Goal: Task Accomplishment & Management: Use online tool/utility

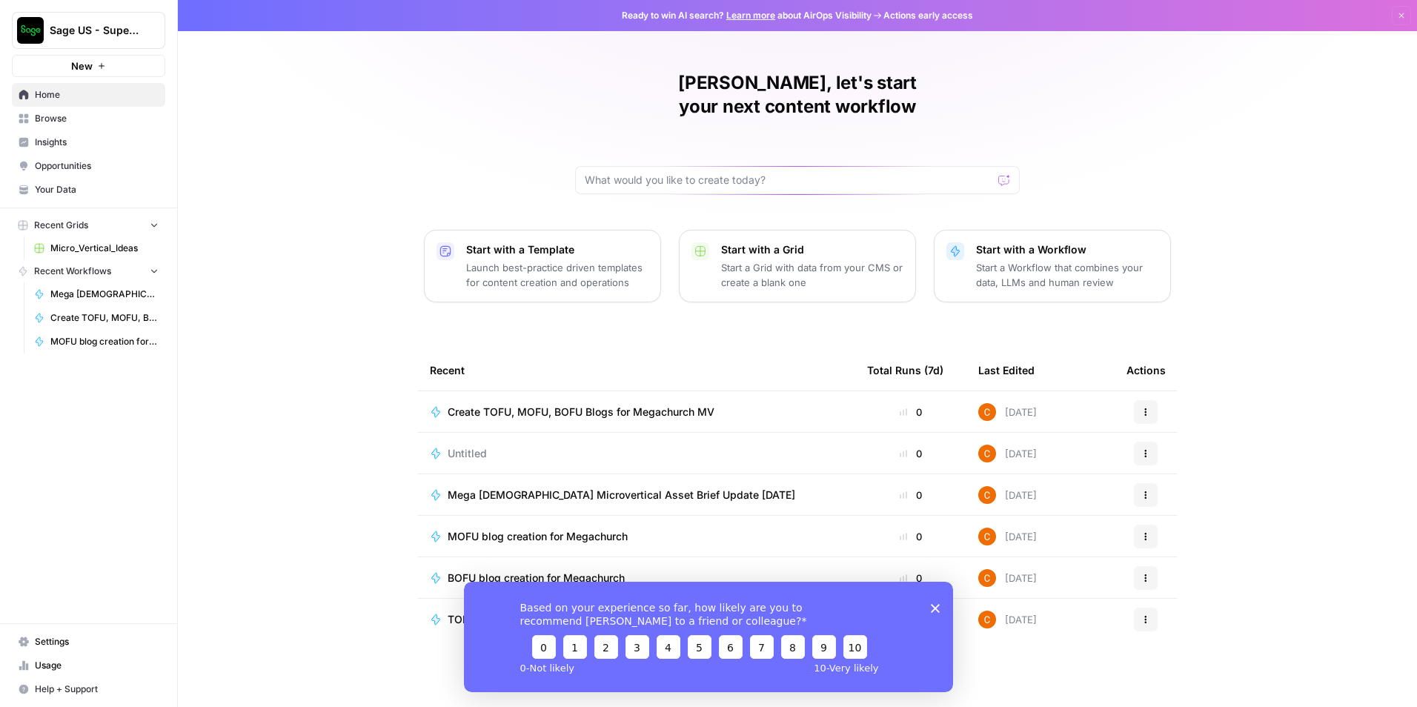
click at [933, 611] on icon "Close survey" at bounding box center [935, 607] width 9 height 9
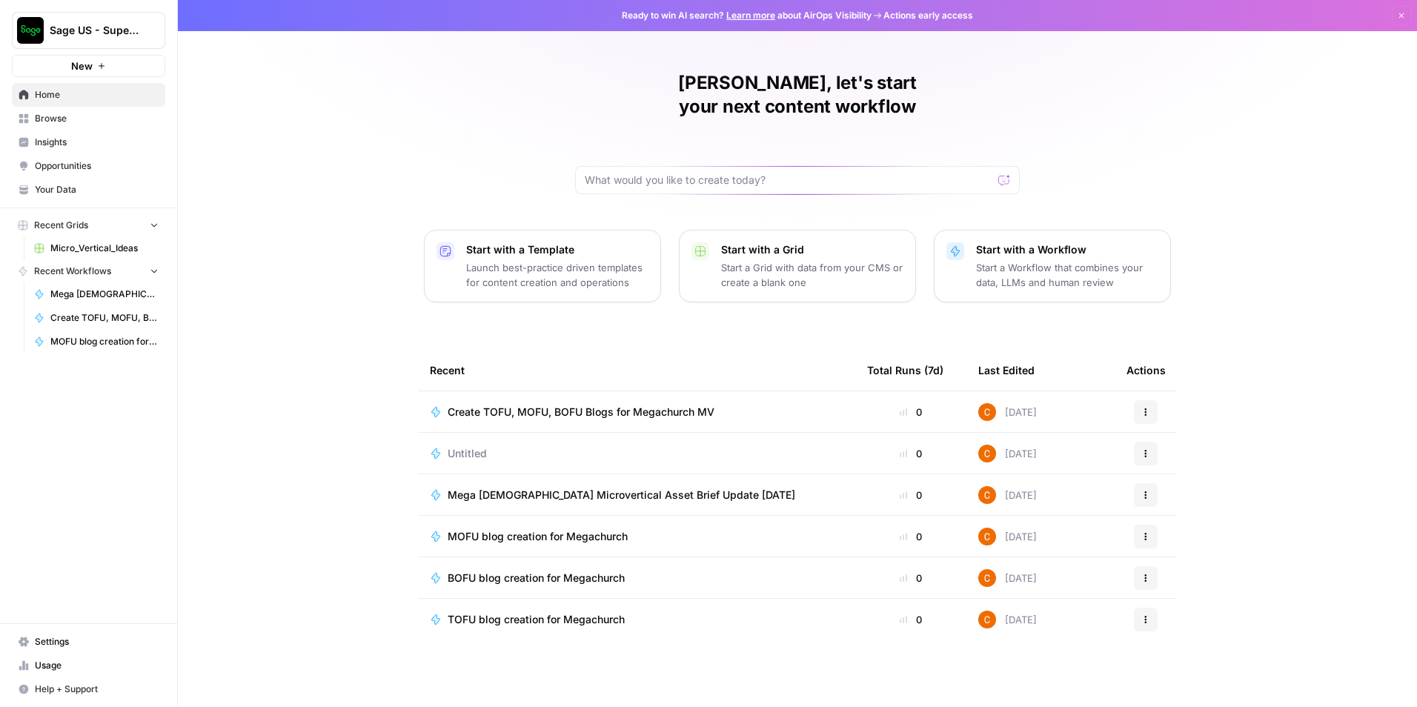
click at [550, 612] on span "TOFU blog creation for Megachurch" at bounding box center [536, 619] width 177 height 15
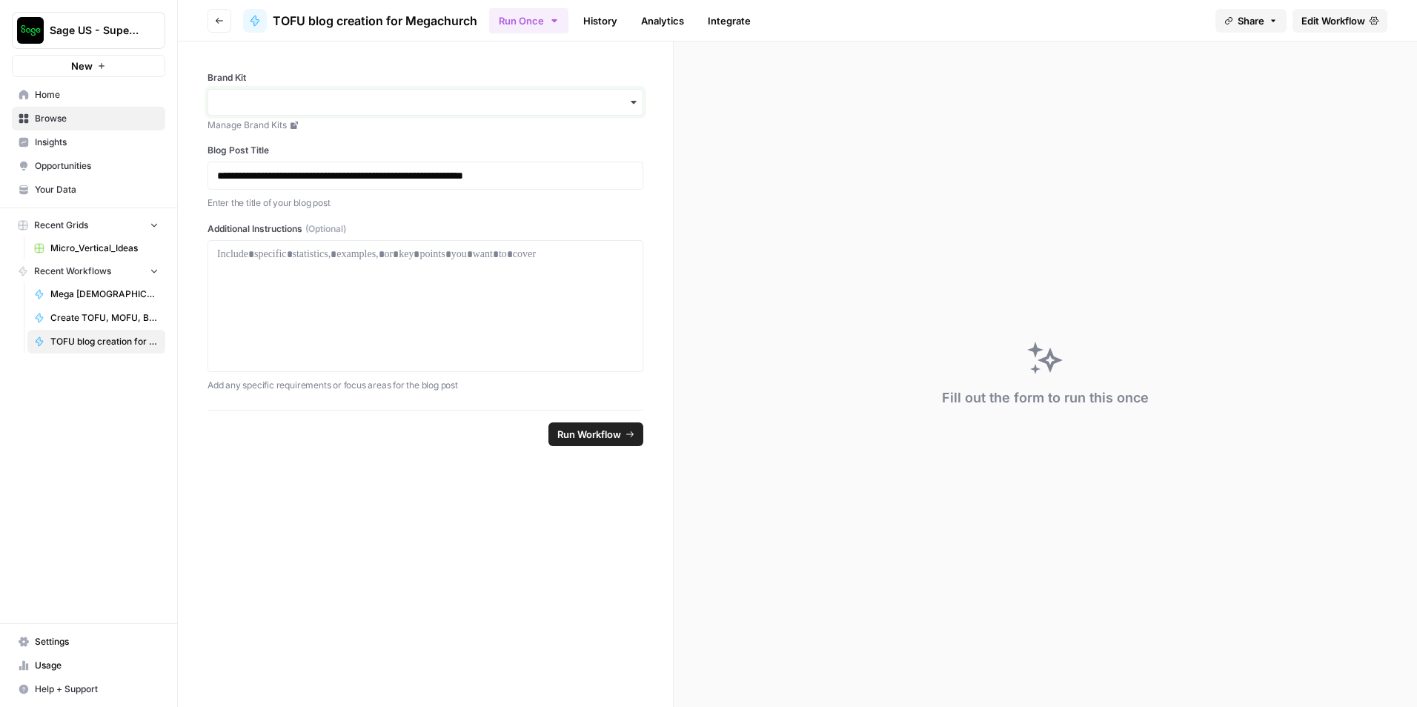
click at [414, 100] on input "Brand Kit" at bounding box center [425, 102] width 416 height 15
click at [237, 141] on div "Sage" at bounding box center [425, 142] width 434 height 28
click at [356, 288] on div at bounding box center [425, 306] width 416 height 119
click at [580, 431] on span "Run Workflow" at bounding box center [589, 434] width 64 height 15
click at [606, 22] on link "History" at bounding box center [600, 21] width 52 height 24
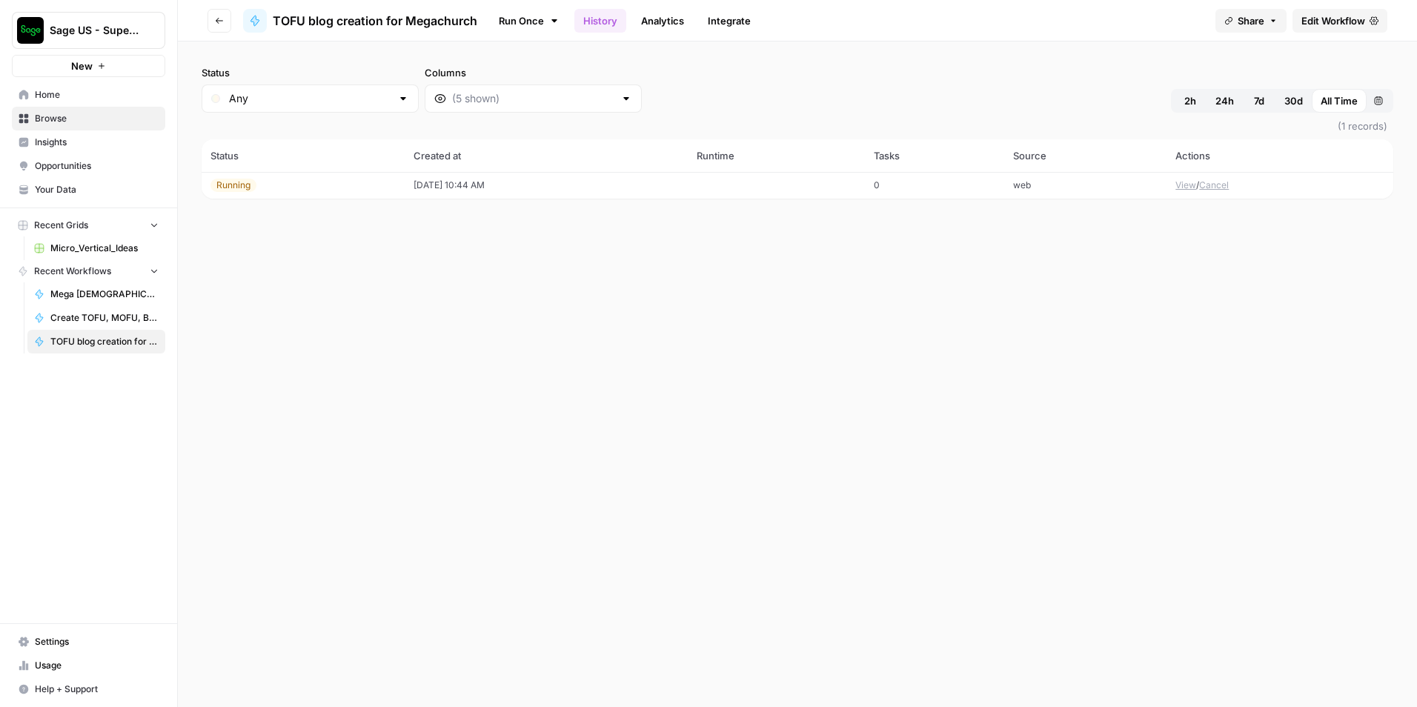
click at [523, 12] on link "Run Once" at bounding box center [528, 20] width 79 height 25
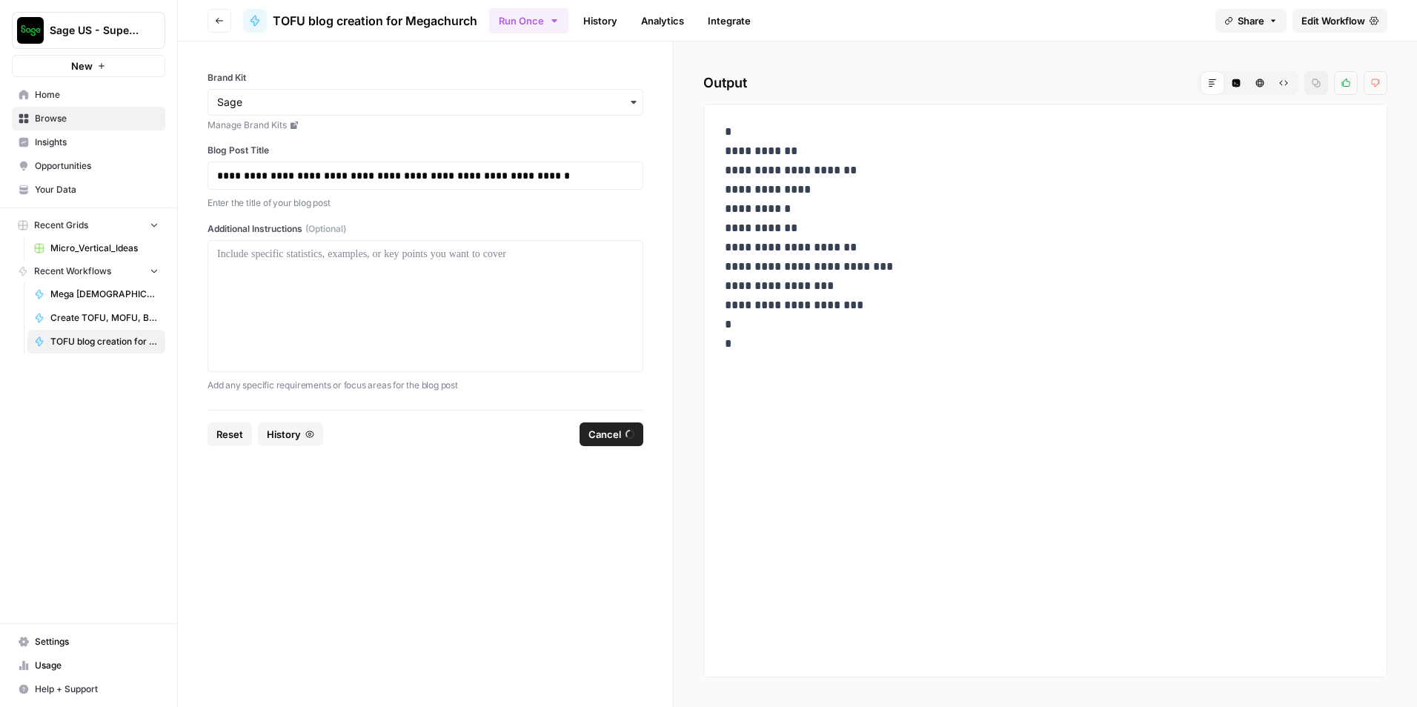
click at [1318, 24] on span "Edit Workflow" at bounding box center [1333, 20] width 64 height 15
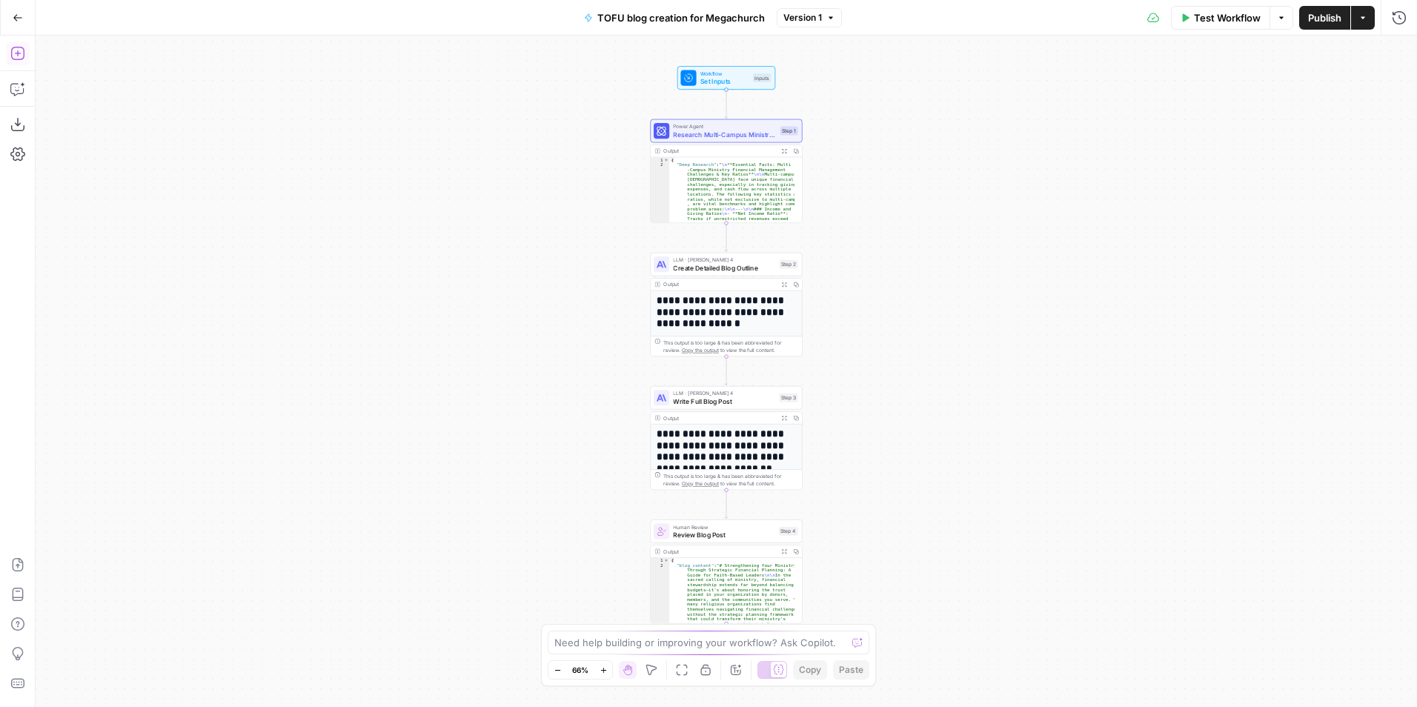
click at [23, 56] on icon "button" at bounding box center [17, 53] width 15 height 15
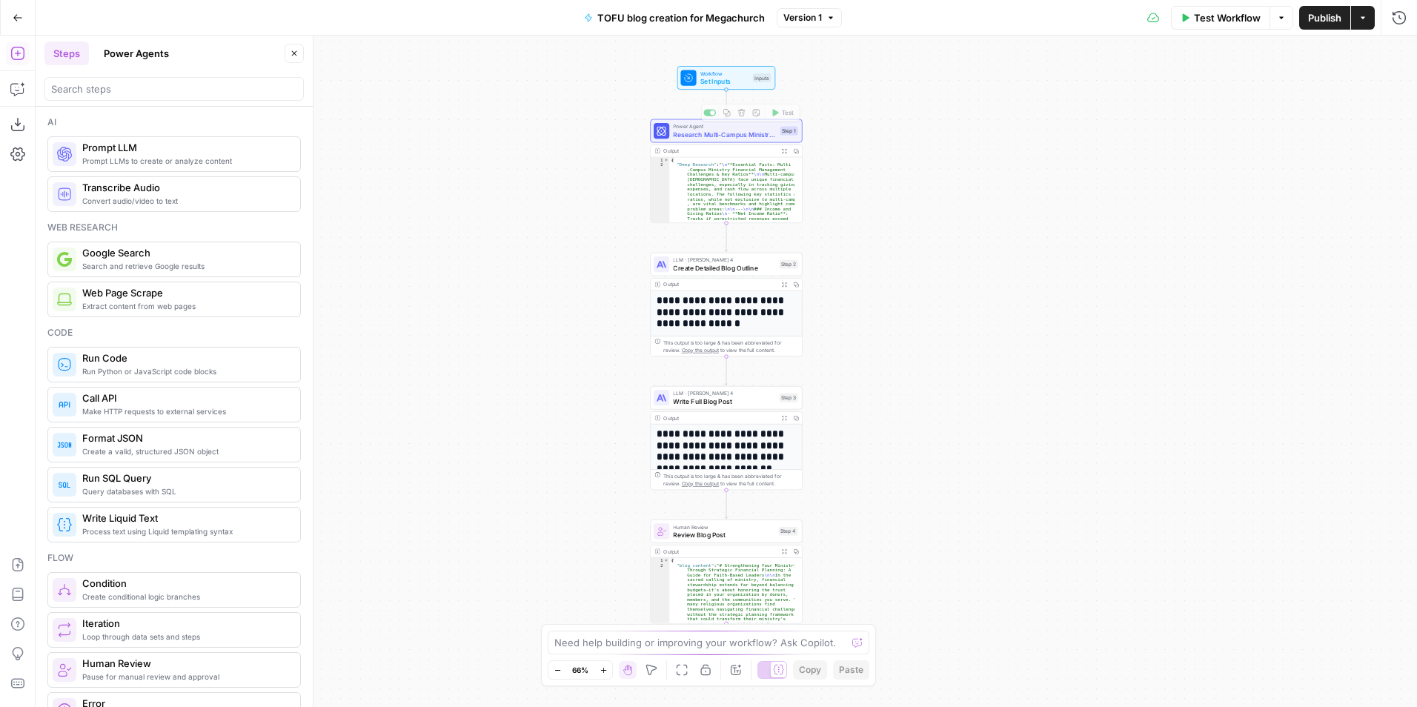
click at [708, 138] on span "Research Multi-Campus Ministry Finances" at bounding box center [724, 135] width 103 height 10
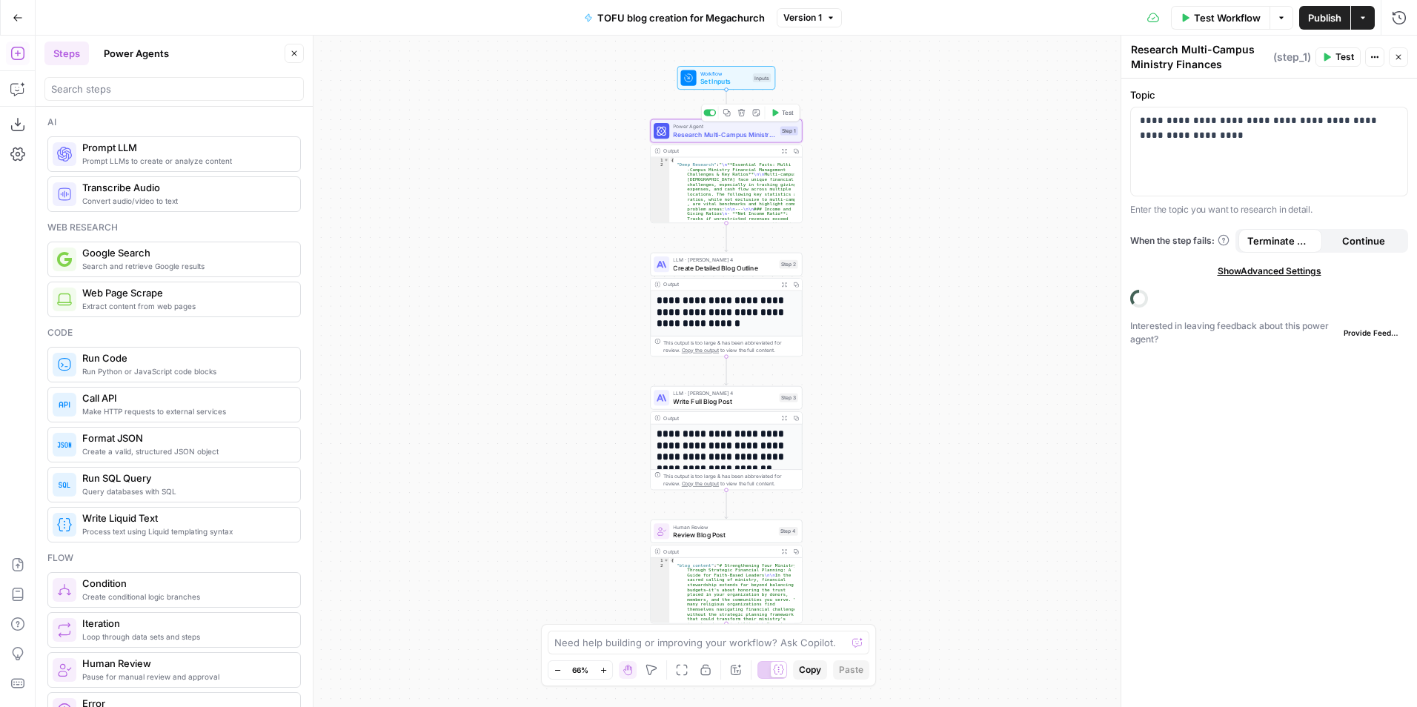
type textarea "**********"
drag, startPoint x: 711, startPoint y: 169, endPoint x: 731, endPoint y: 190, distance: 28.8
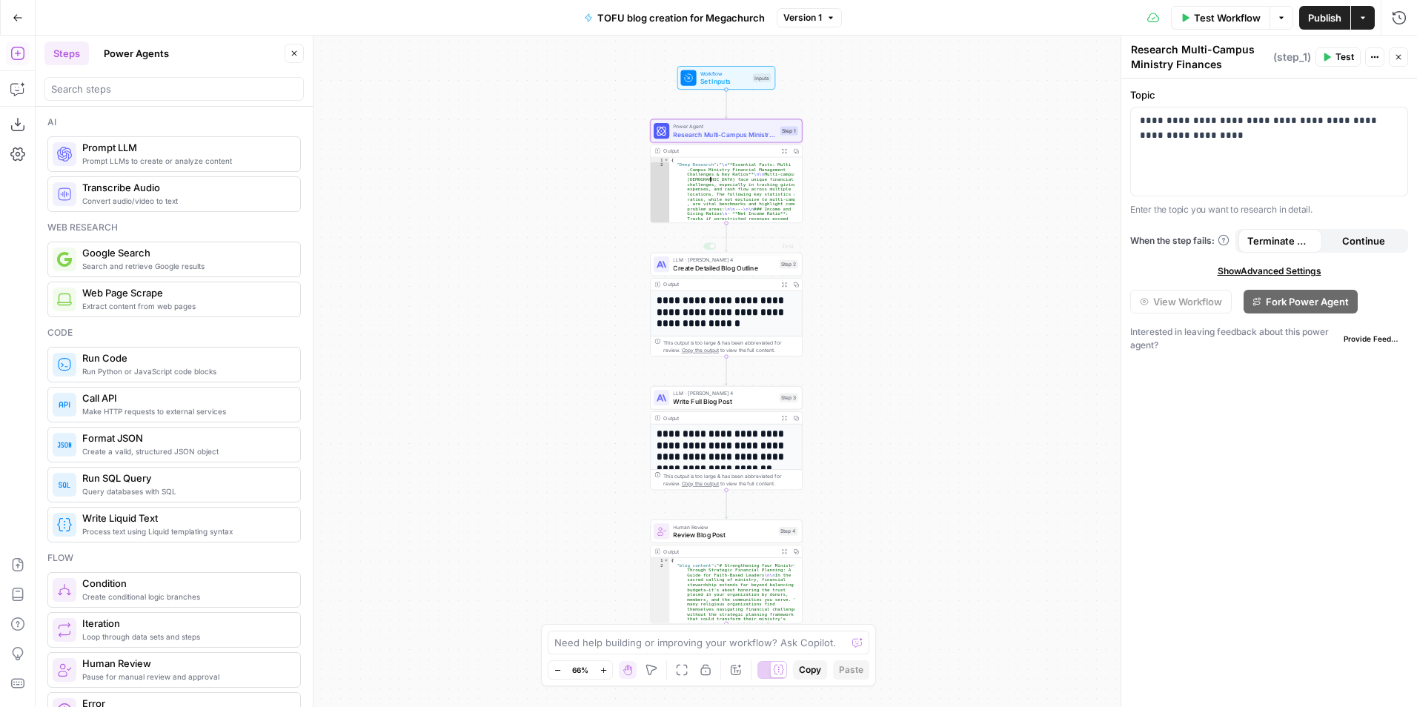
click at [715, 311] on h1 "**********" at bounding box center [723, 312] width 132 height 35
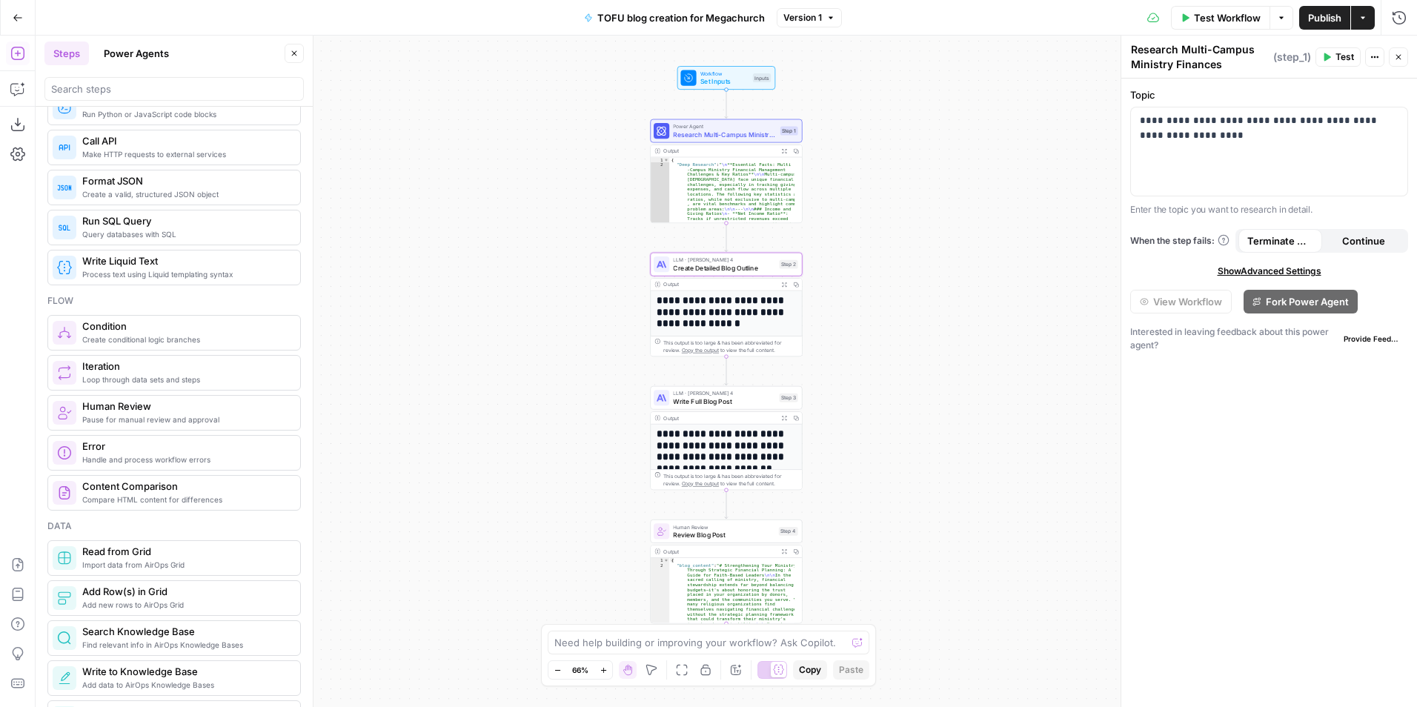
scroll to position [296, 0]
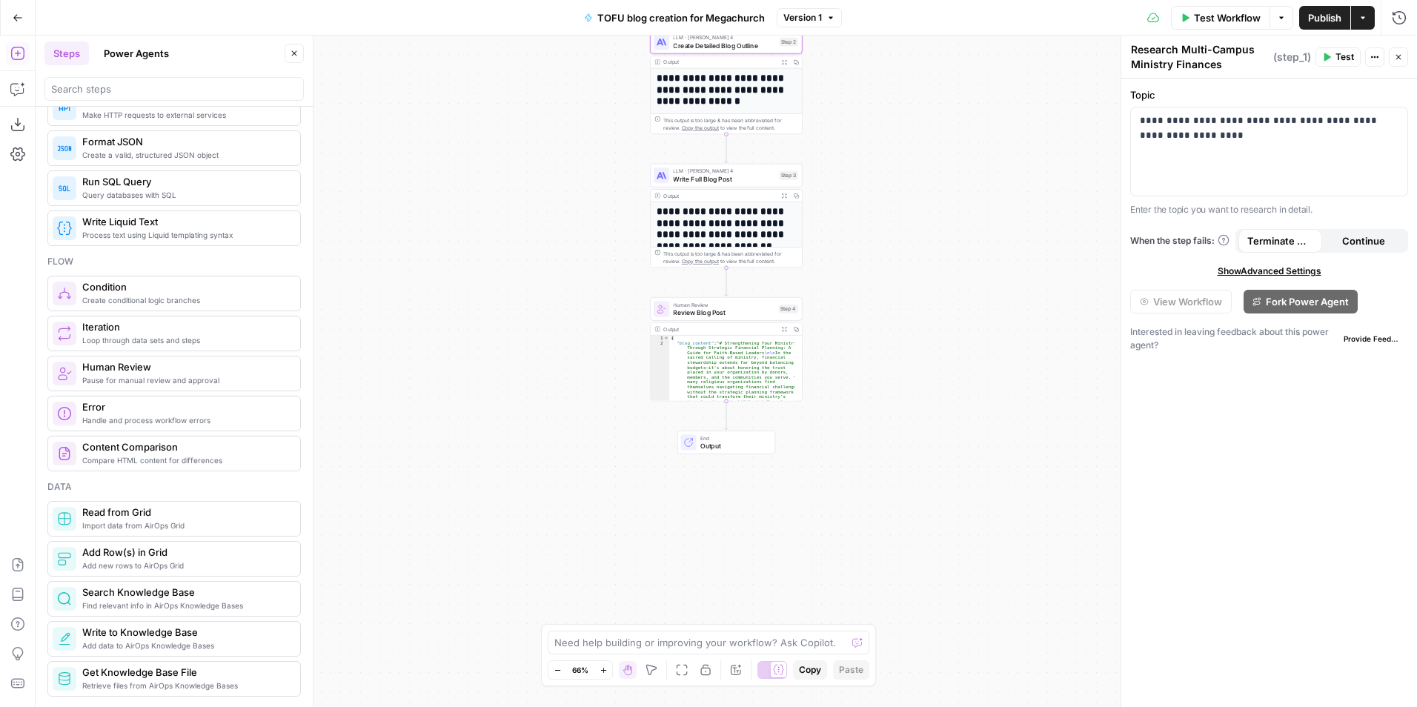
type textarea "**********"
click at [600, 668] on icon "button" at bounding box center [604, 670] width 8 height 8
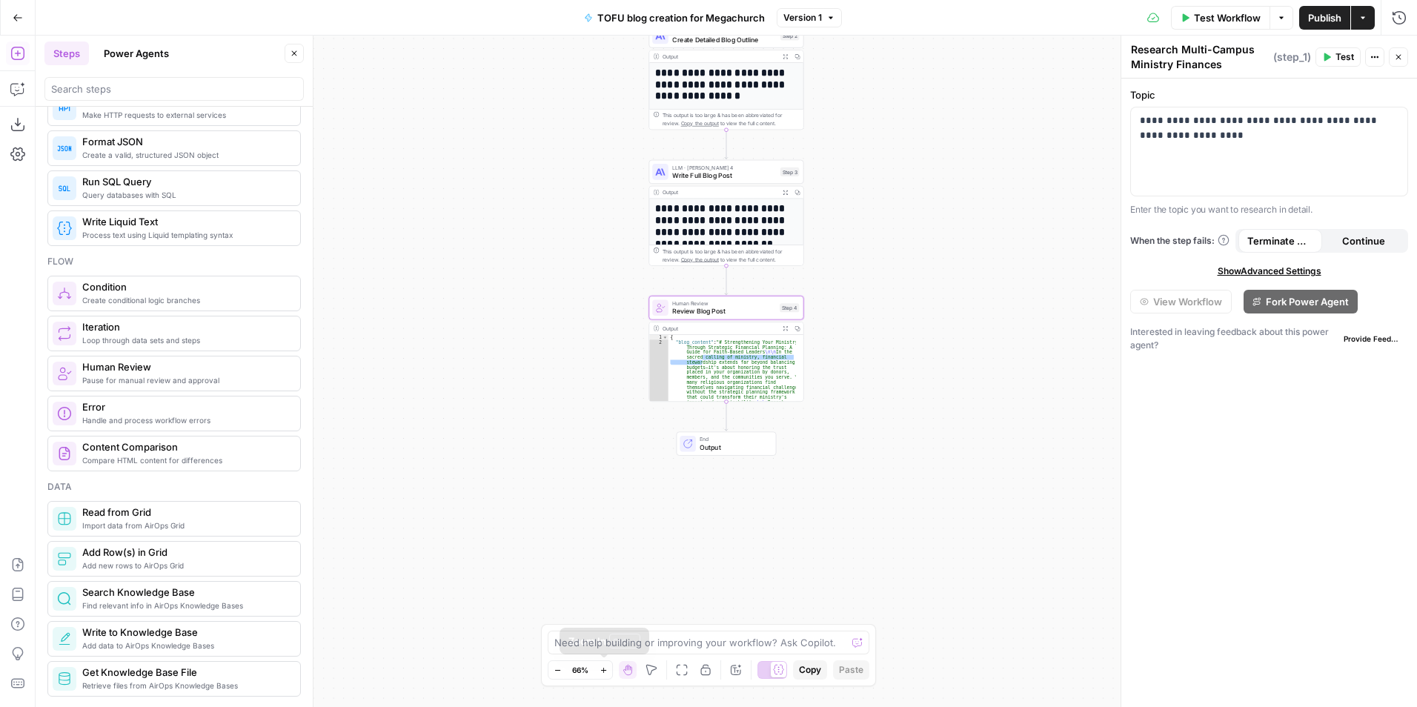
click at [599, 668] on button "Zoom In" at bounding box center [603, 670] width 18 height 18
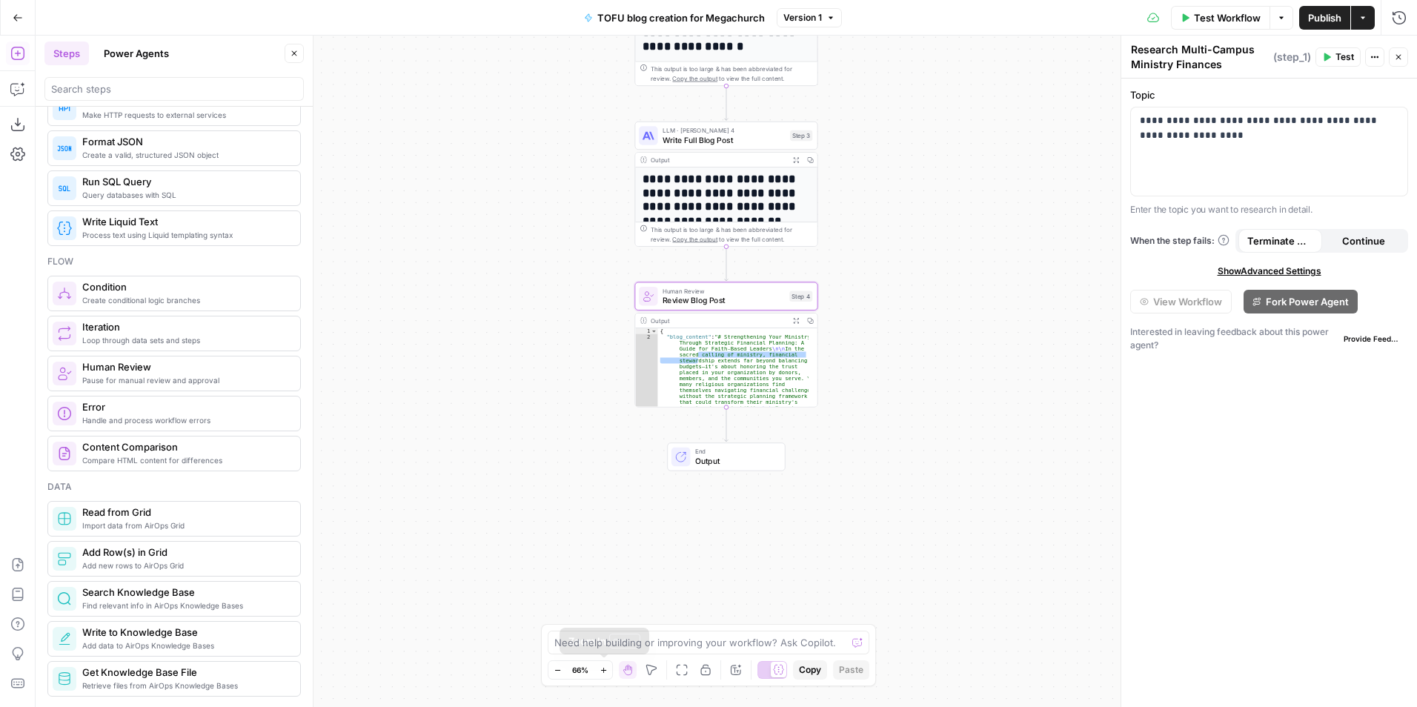
click at [597, 667] on button "Zoom In" at bounding box center [603, 670] width 18 height 18
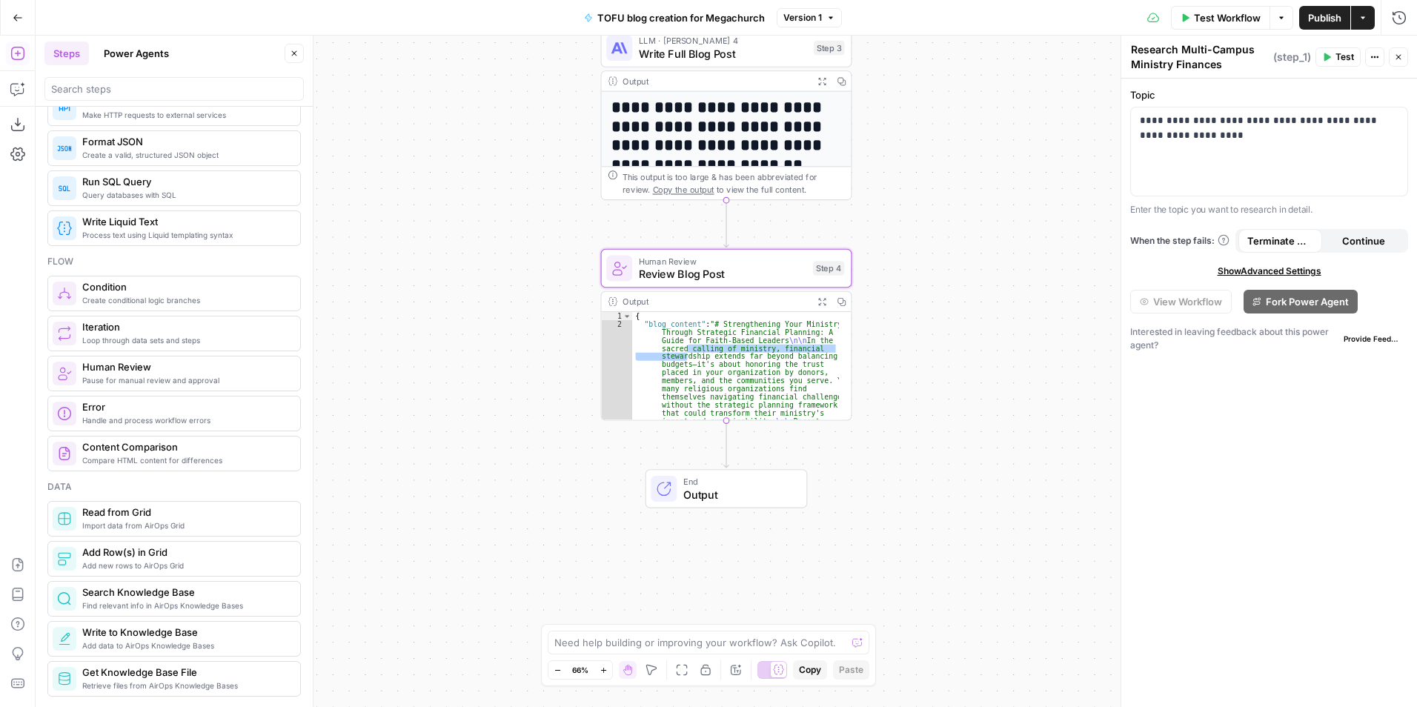
click at [597, 667] on button "Zoom In" at bounding box center [603, 670] width 18 height 18
click at [595, 666] on div "109%" at bounding box center [580, 670] width 33 height 18
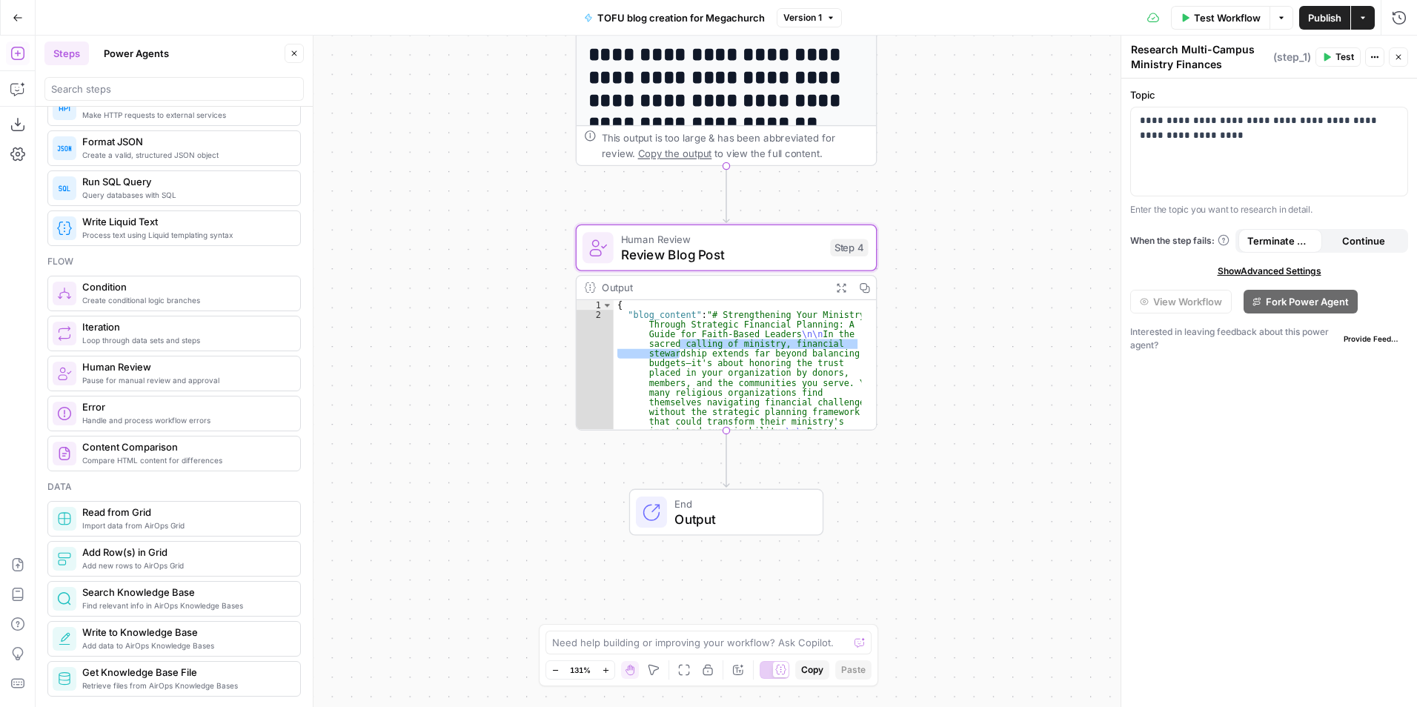
click at [595, 666] on div "131%" at bounding box center [580, 670] width 33 height 18
click at [595, 665] on div "131%" at bounding box center [580, 670] width 33 height 18
click at [595, 671] on div "131%" at bounding box center [580, 670] width 33 height 18
click at [600, 669] on button "Zoom In" at bounding box center [606, 670] width 18 height 18
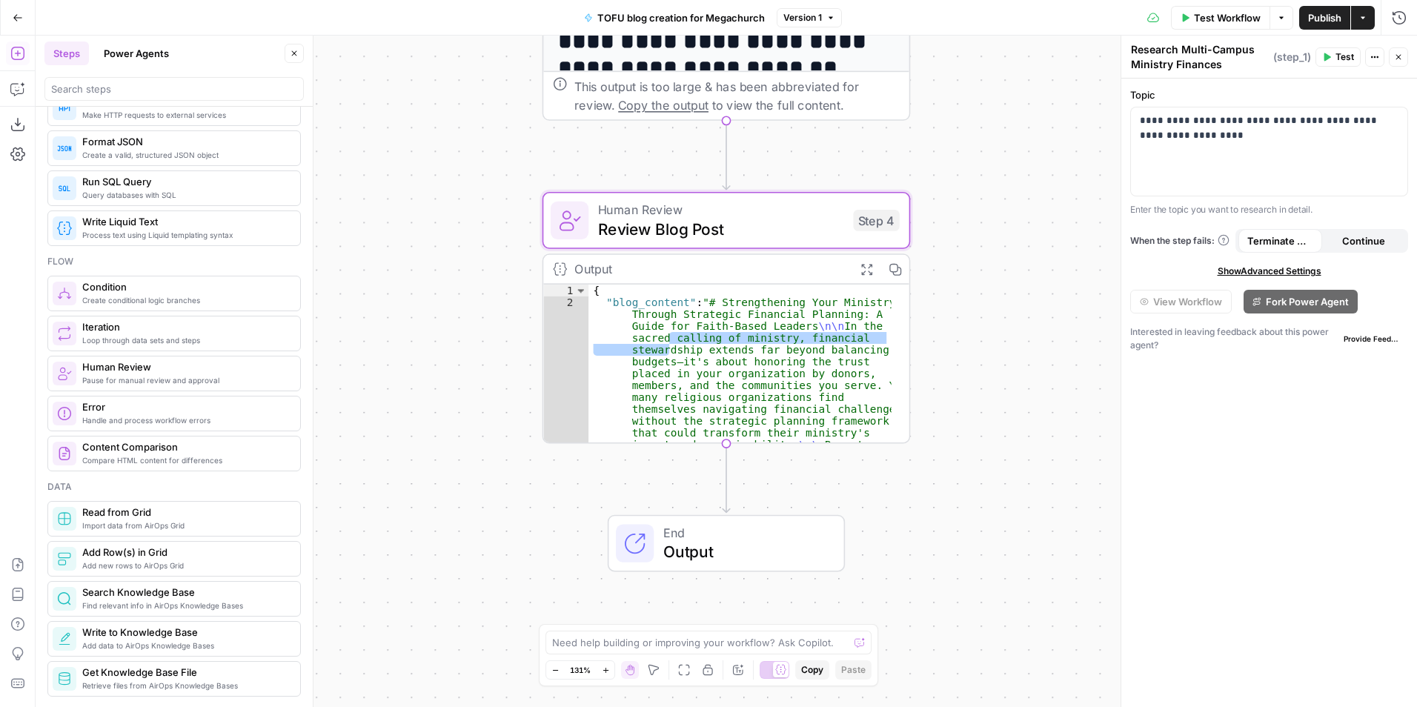
click at [602, 669] on button "Zoom In" at bounding box center [606, 670] width 18 height 18
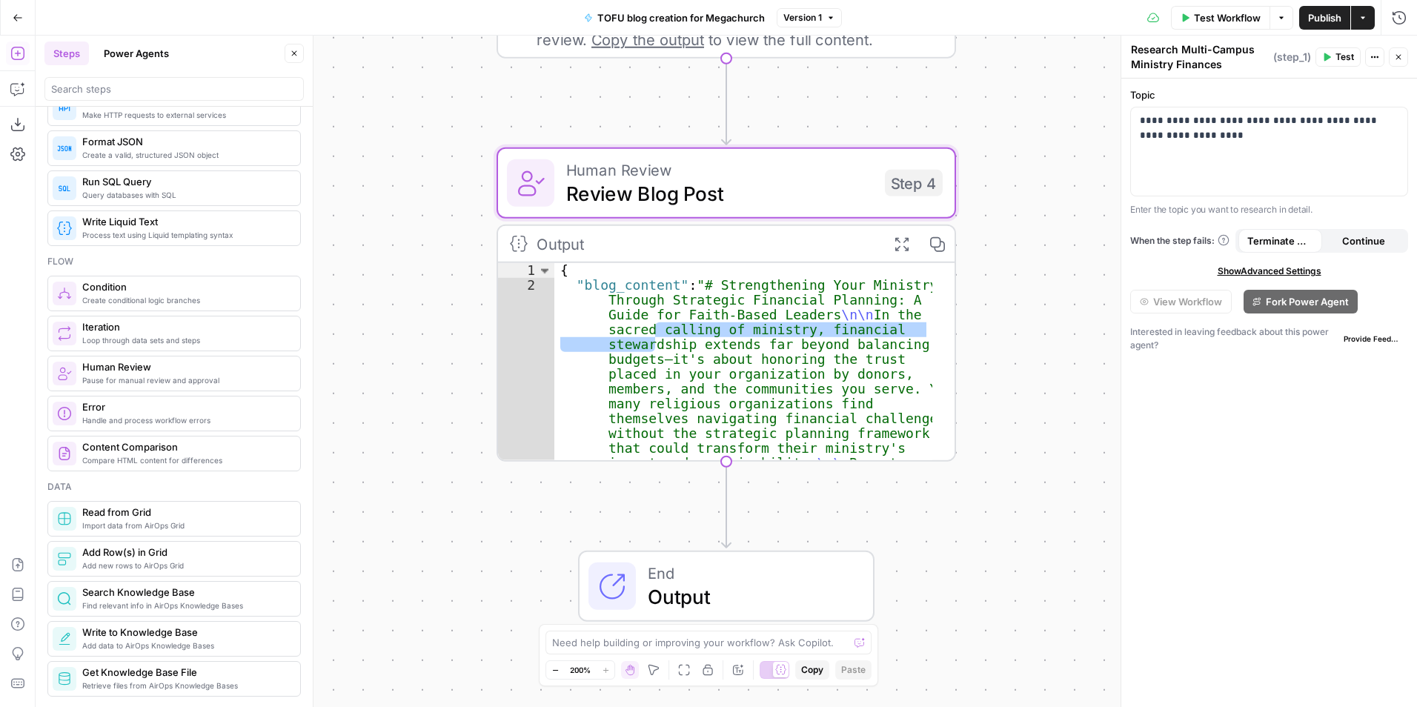
click at [1057, 399] on div "**********" at bounding box center [726, 371] width 1381 height 671
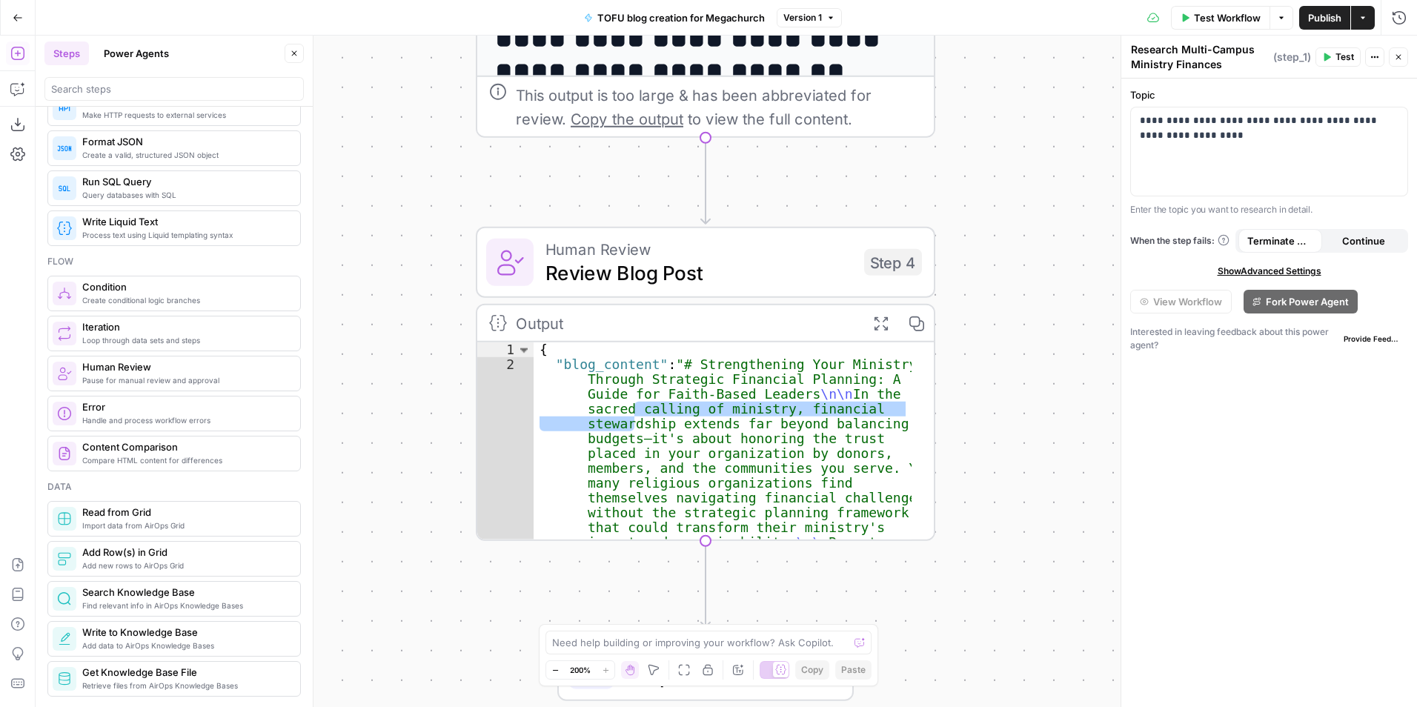
drag, startPoint x: 1030, startPoint y: 352, endPoint x: 1031, endPoint y: 637, distance: 285.3
click at [1031, 637] on div "**********" at bounding box center [726, 371] width 1381 height 671
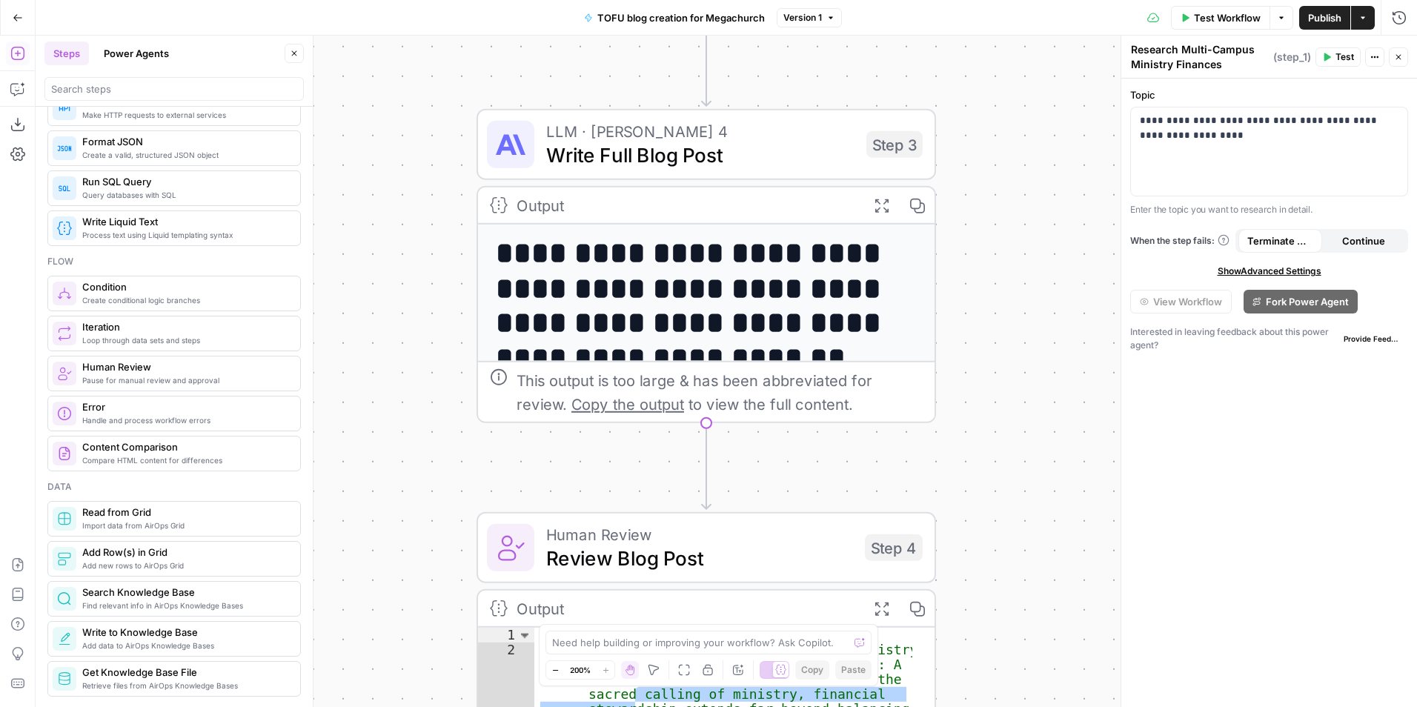
drag, startPoint x: 996, startPoint y: 317, endPoint x: 1019, endPoint y: 700, distance: 383.1
click at [1019, 700] on div "**********" at bounding box center [726, 371] width 1381 height 671
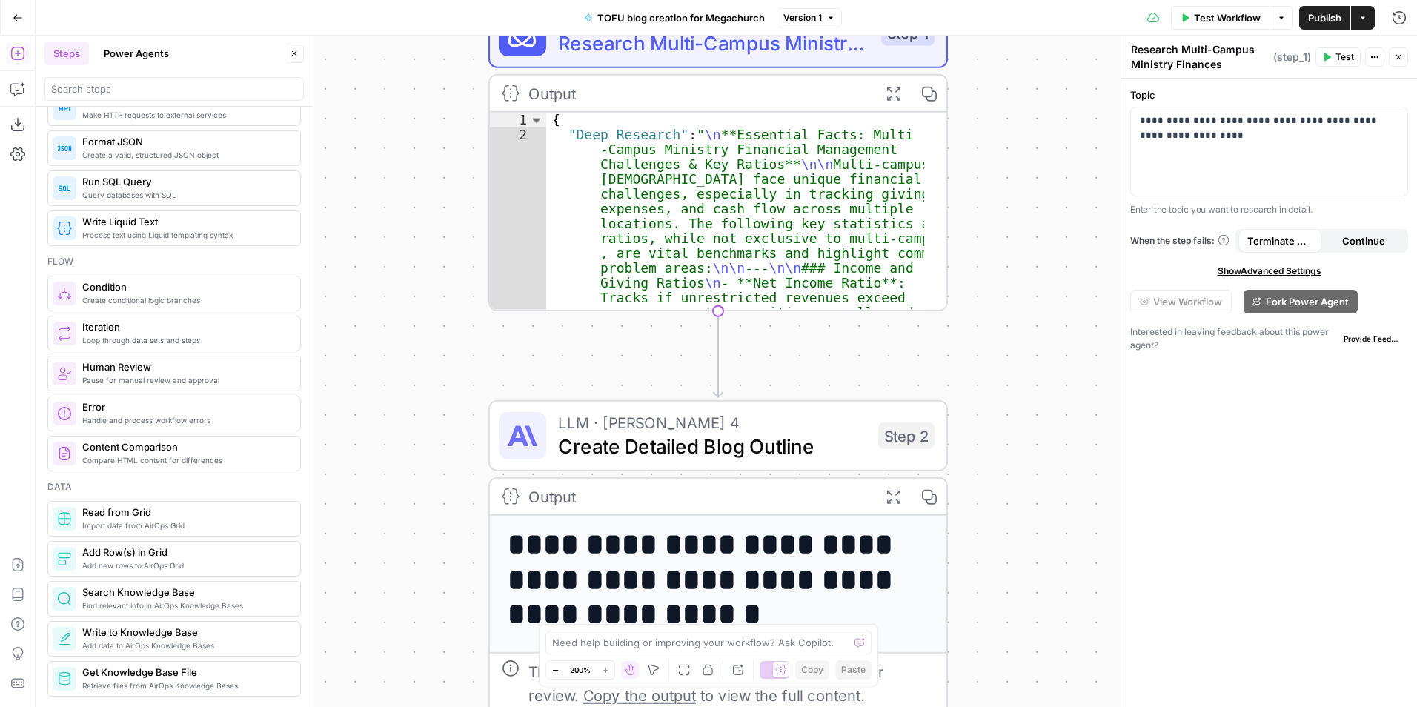
drag, startPoint x: 1051, startPoint y: 329, endPoint x: 1029, endPoint y: 606, distance: 278.0
click at [1038, 641] on div "**********" at bounding box center [726, 371] width 1381 height 671
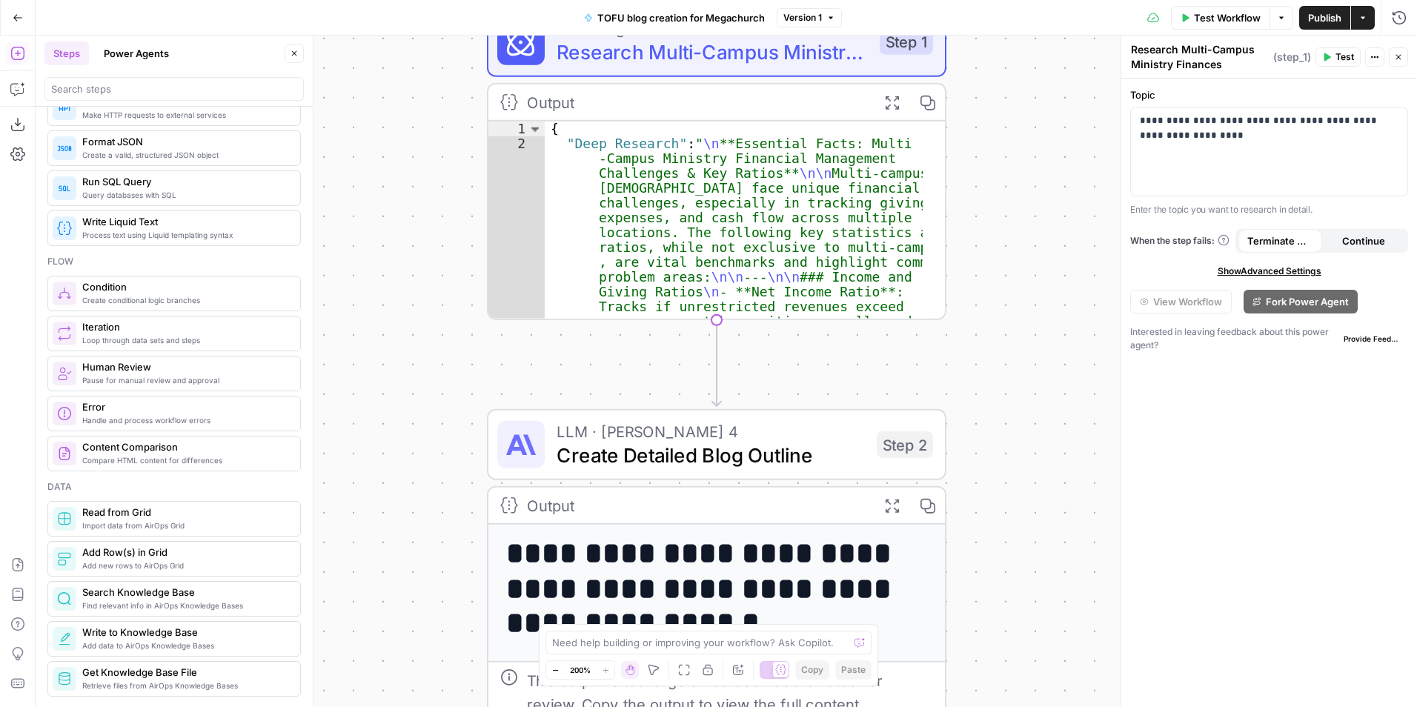
drag, startPoint x: 1026, startPoint y: 362, endPoint x: 1026, endPoint y: 517, distance: 155.6
click at [1026, 517] on div "**********" at bounding box center [726, 371] width 1381 height 671
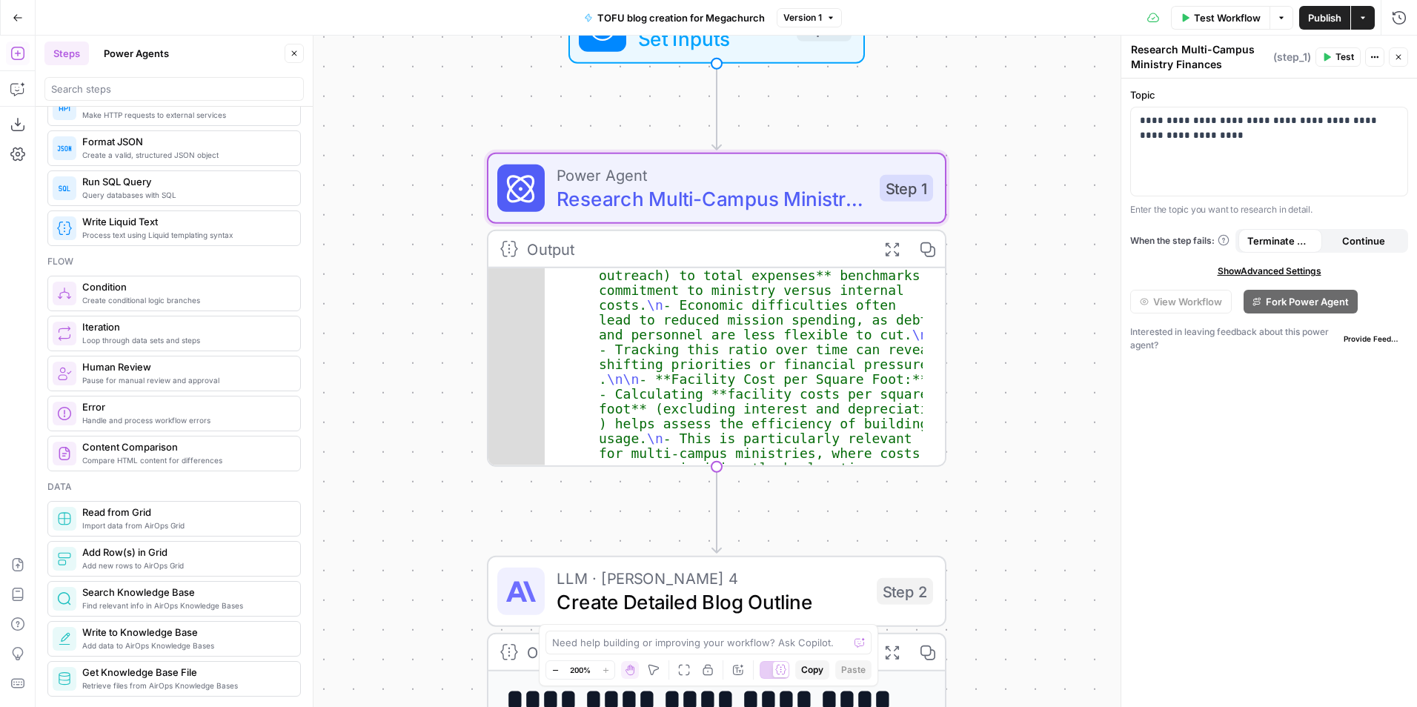
scroll to position [800, 0]
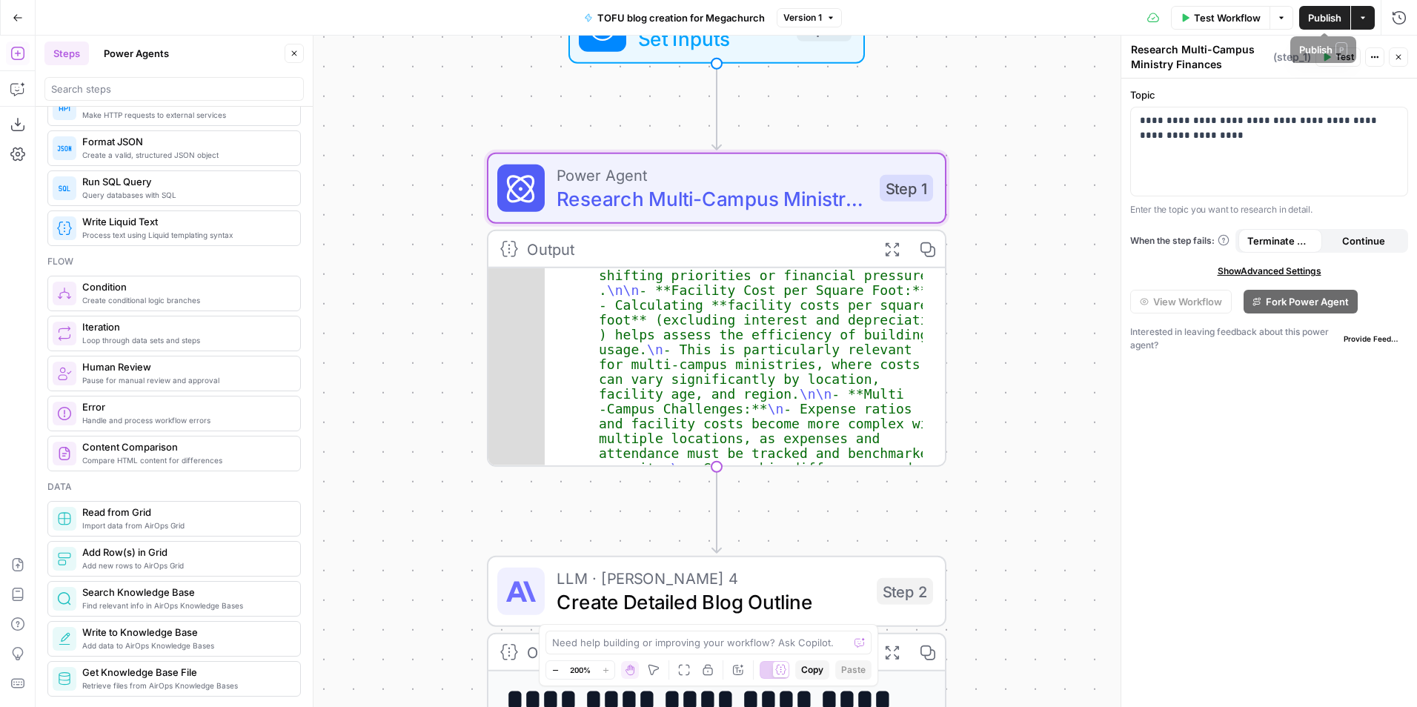
click at [1215, 12] on span "Test Workflow" at bounding box center [1227, 17] width 67 height 15
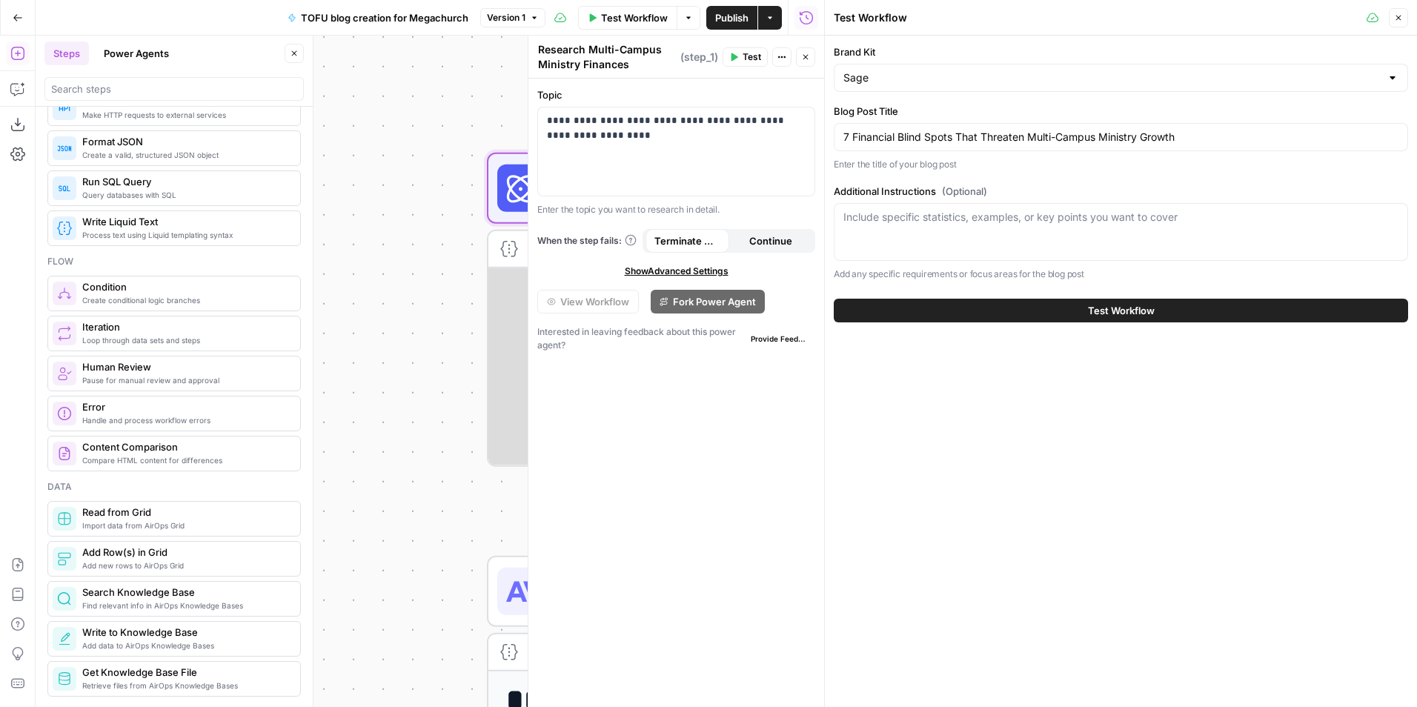
click at [1052, 306] on button "Test Workflow" at bounding box center [1121, 311] width 574 height 24
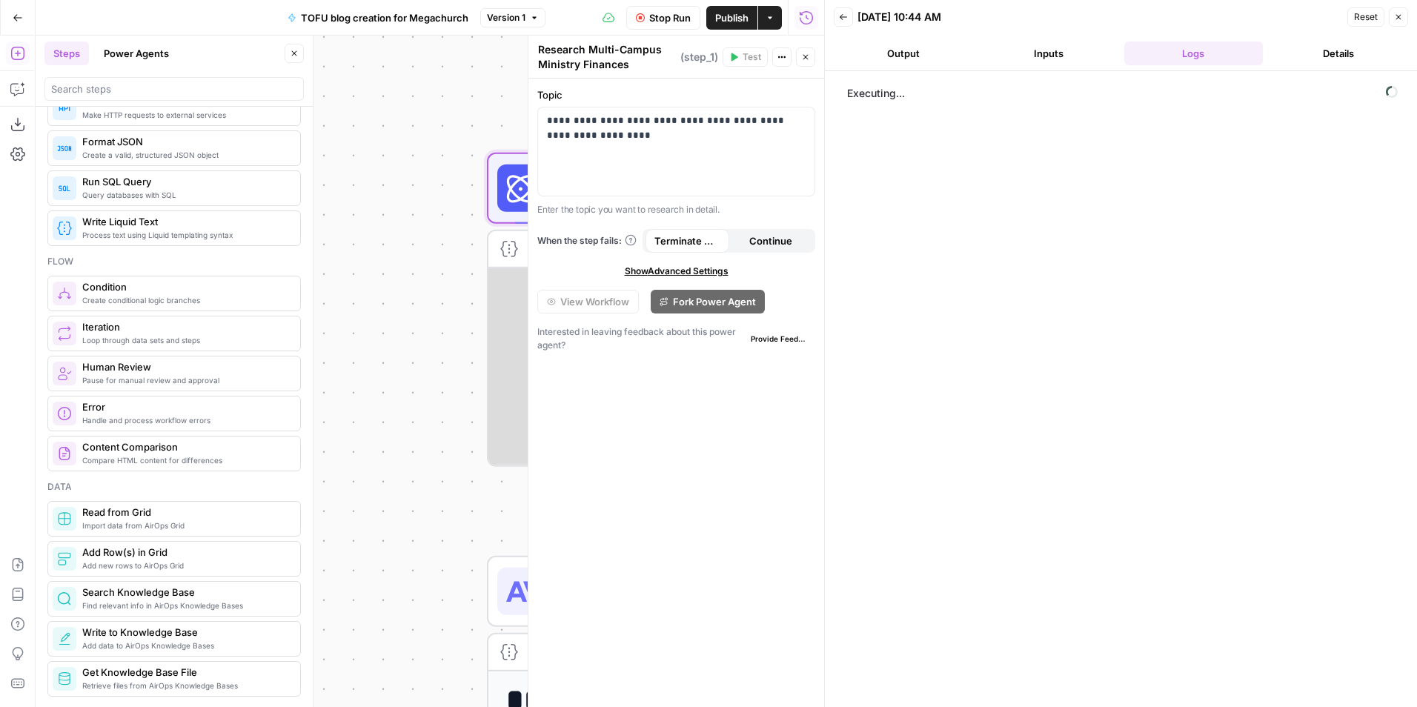
click at [1025, 53] on button "Inputs" at bounding box center [1048, 53] width 139 height 24
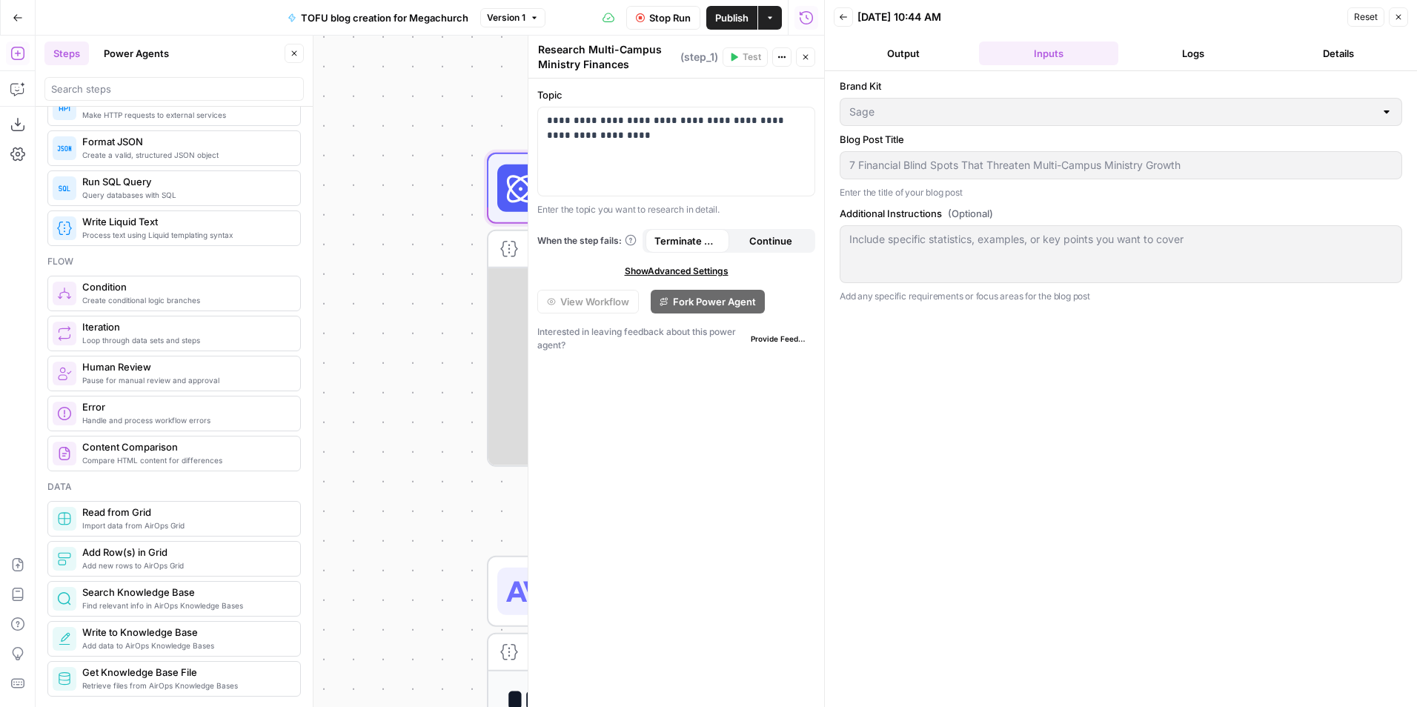
click at [1184, 59] on button "Logs" at bounding box center [1193, 53] width 139 height 24
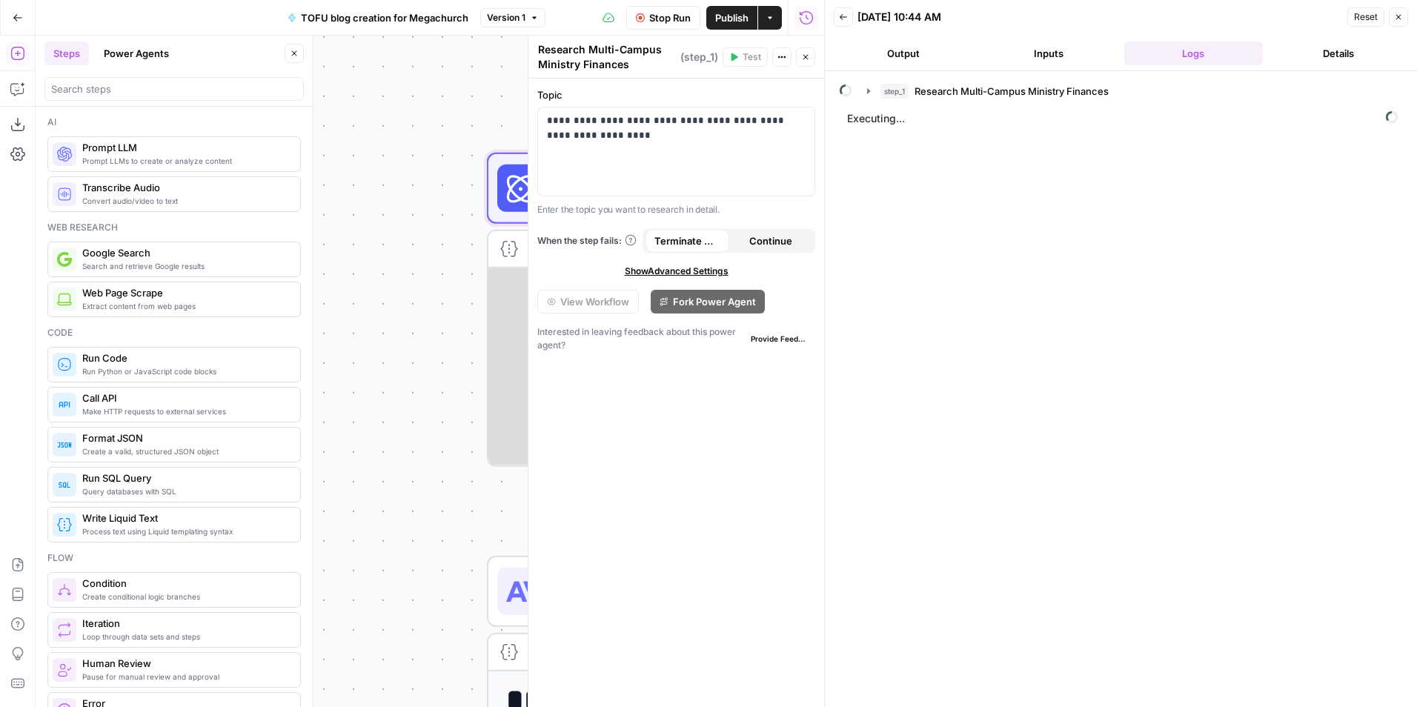
click at [290, 62] on button "Close" at bounding box center [294, 53] width 19 height 19
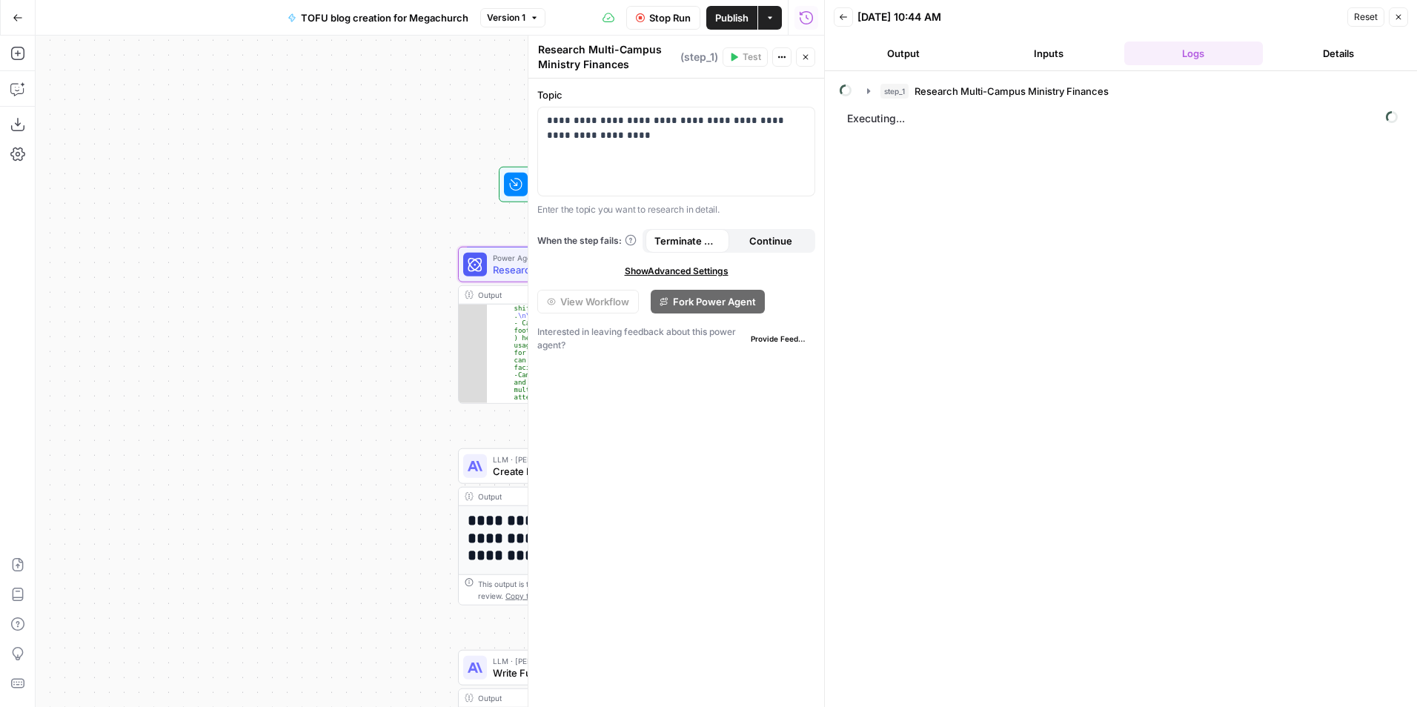
click at [1368, 19] on span "Reset" at bounding box center [1366, 16] width 24 height 13
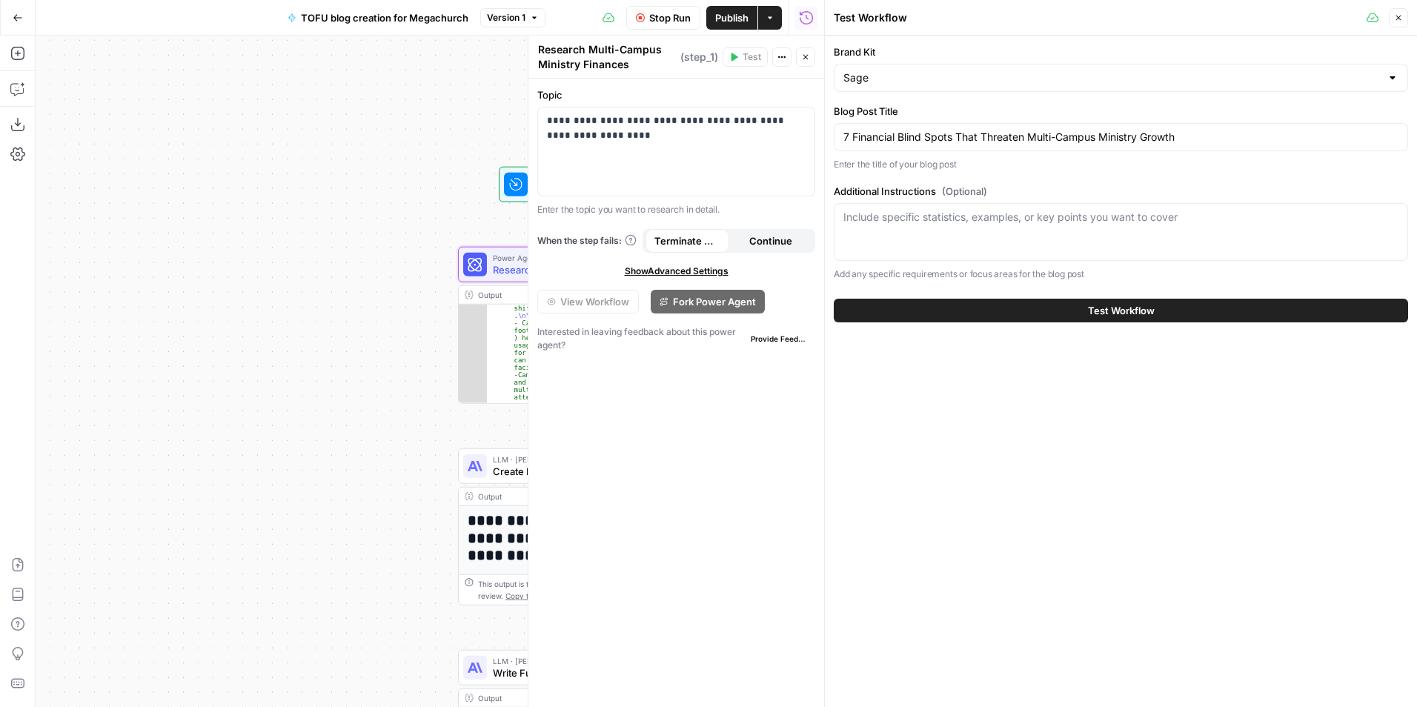
drag, startPoint x: 1396, startPoint y: 17, endPoint x: 1308, endPoint y: 2, distance: 89.4
click at [1396, 16] on icon "button" at bounding box center [1398, 17] width 9 height 9
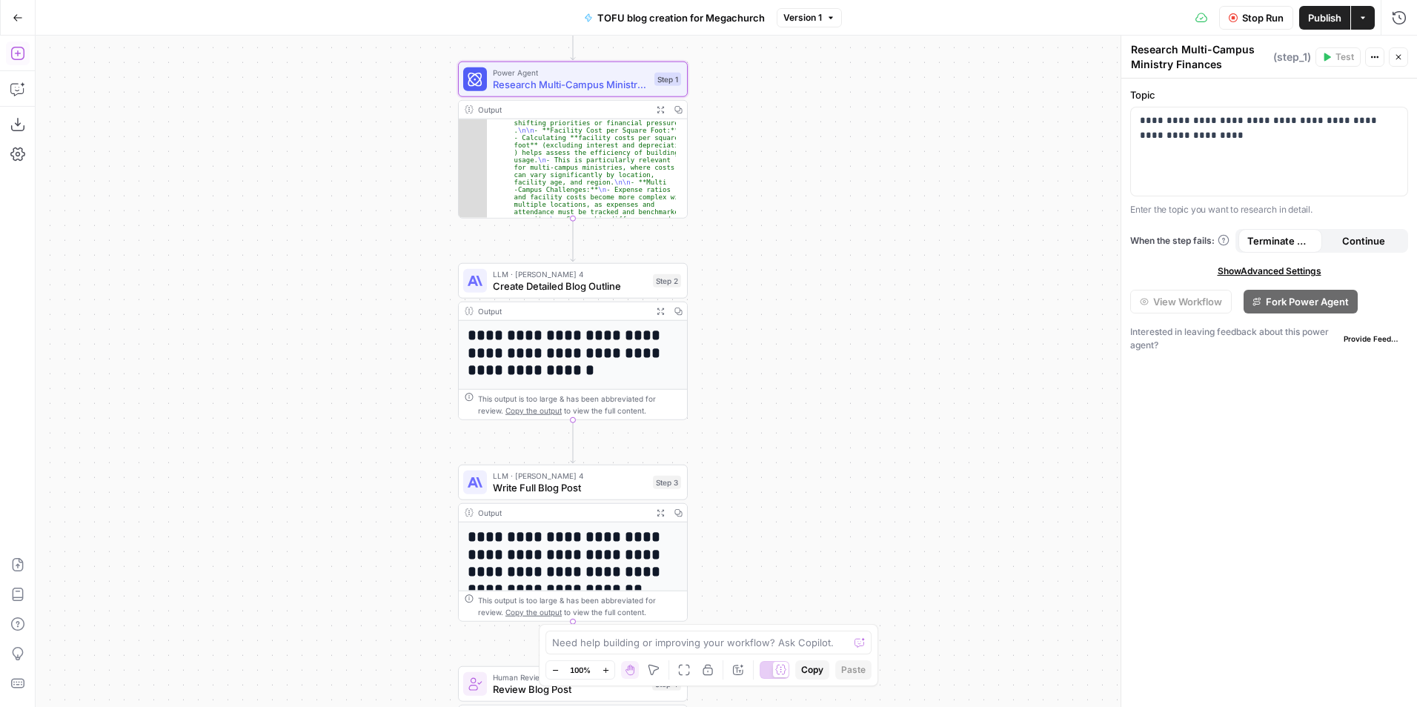
click at [13, 25] on button "Go Back" at bounding box center [17, 17] width 27 height 27
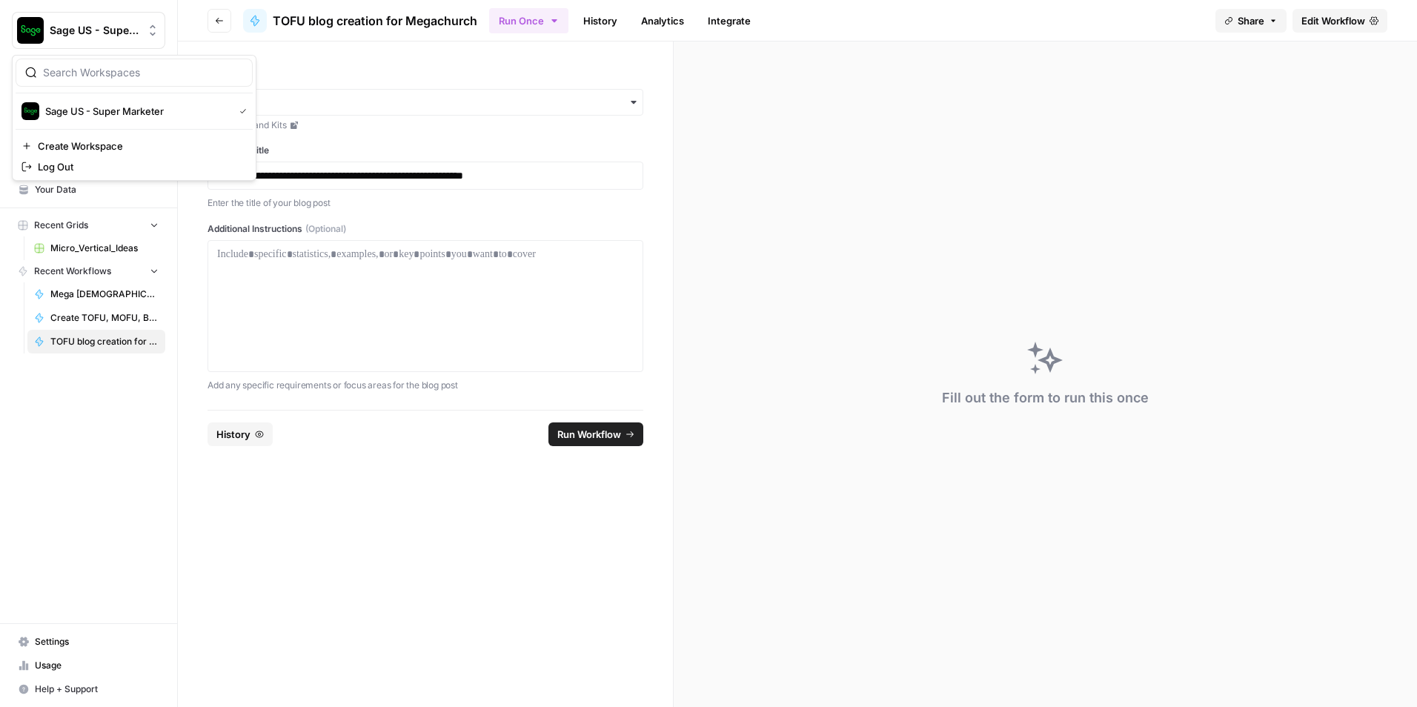
click at [62, 24] on span "Sage US - Super Marketer" at bounding box center [95, 30] width 90 height 15
click at [401, 79] on label "Brand Kit" at bounding box center [425, 77] width 436 height 13
click at [401, 95] on input "Brand Kit" at bounding box center [425, 102] width 416 height 15
click at [73, 102] on link "Home" at bounding box center [88, 95] width 153 height 24
